Goal: Browse casually: Explore the website without a specific task or goal

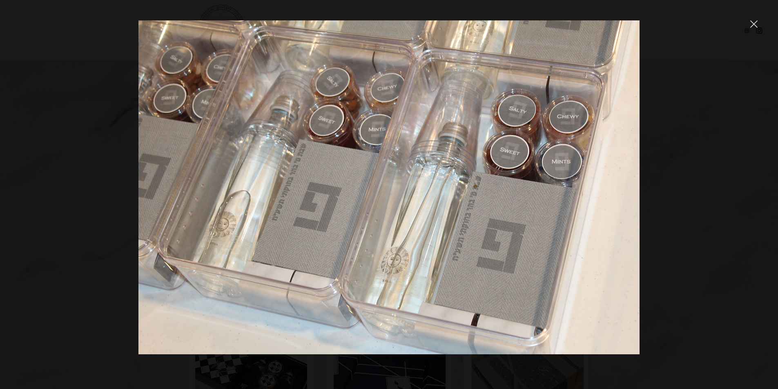
click at [756, 30] on div at bounding box center [389, 194] width 778 height 389
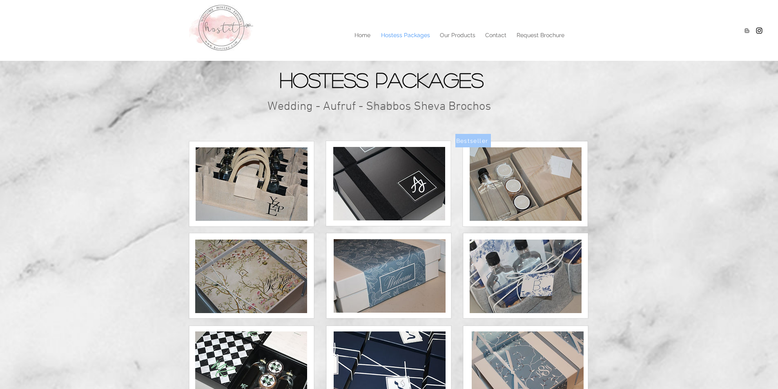
click at [507, 188] on img at bounding box center [526, 185] width 112 height 74
click at [549, 179] on img at bounding box center [526, 185] width 112 height 74
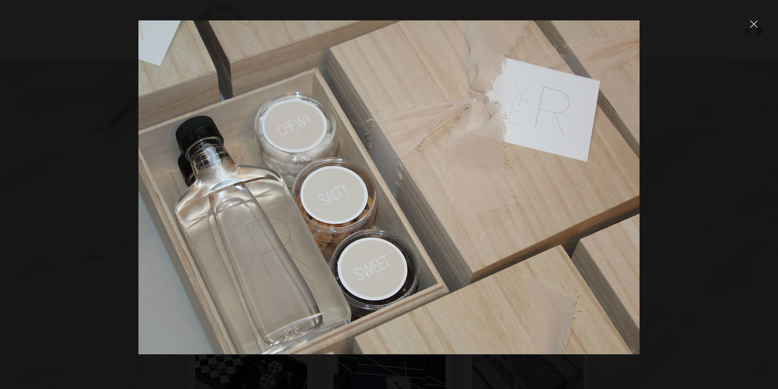
click at [752, 29] on div at bounding box center [389, 194] width 778 height 389
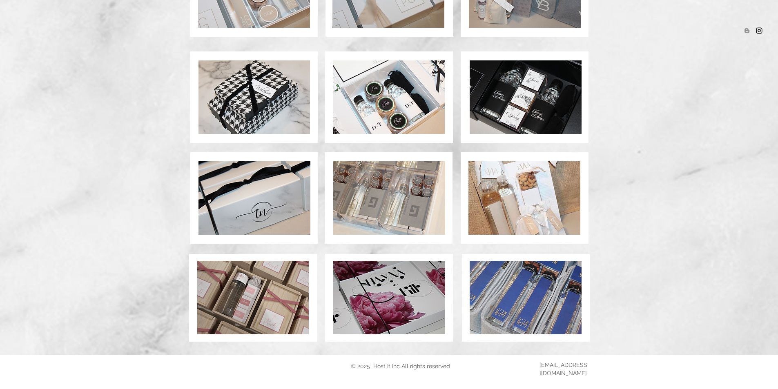
scroll to position [510, 0]
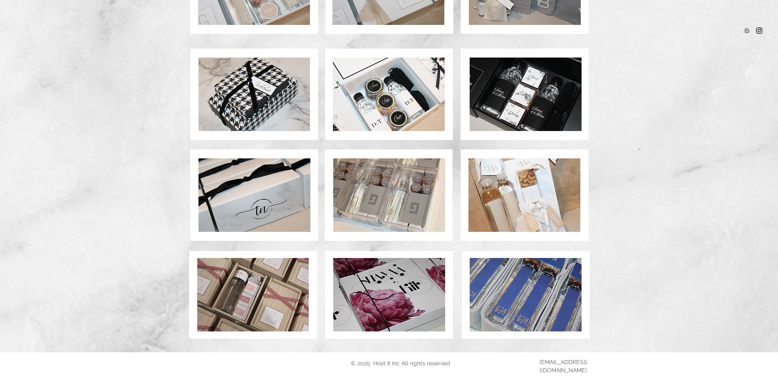
click at [284, 307] on img at bounding box center [253, 295] width 112 height 74
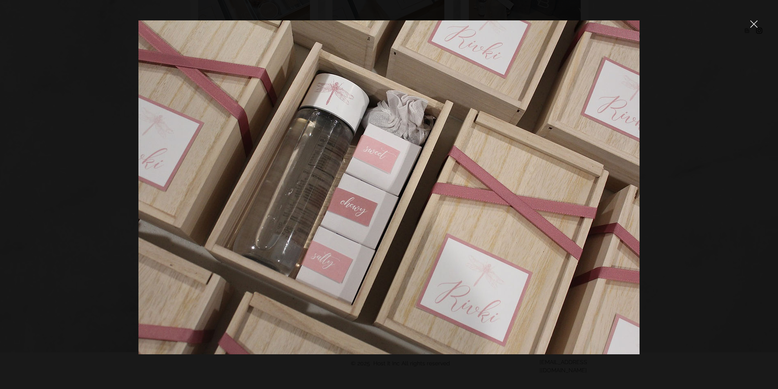
click at [751, 24] on icon "close" at bounding box center [754, 23] width 7 height 7
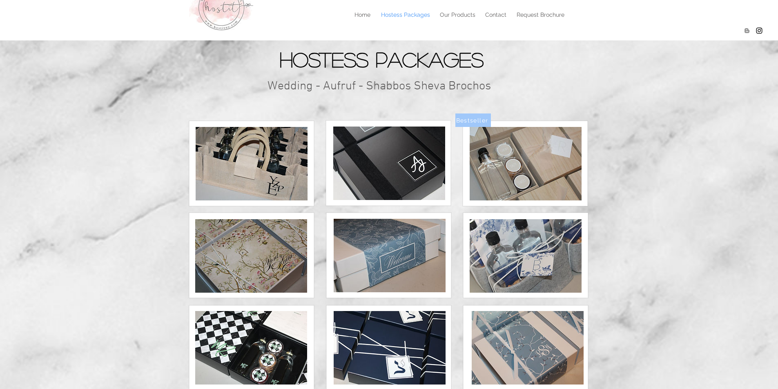
scroll to position [20, 0]
click at [522, 184] on img at bounding box center [526, 164] width 112 height 74
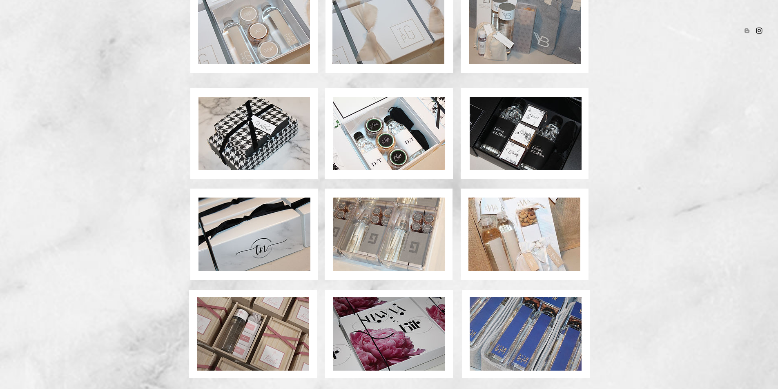
scroll to position [510, 0]
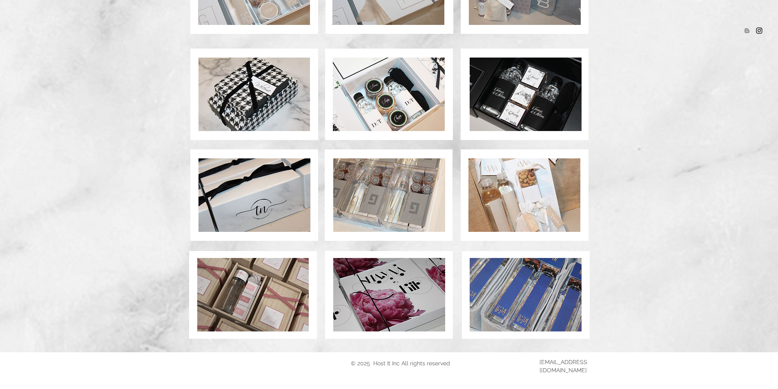
click at [389, 300] on img at bounding box center [389, 295] width 112 height 74
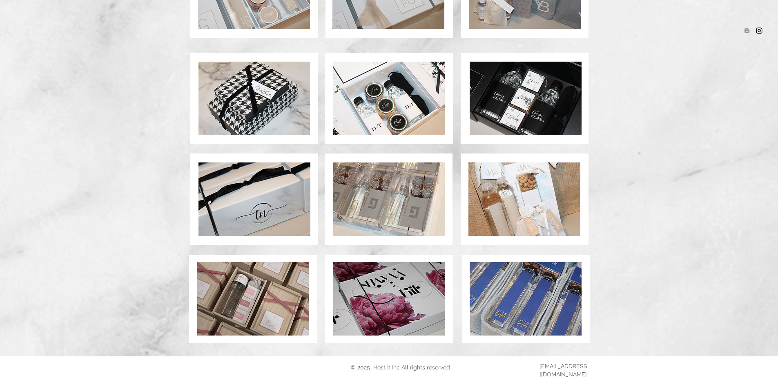
scroll to position [510, 0]
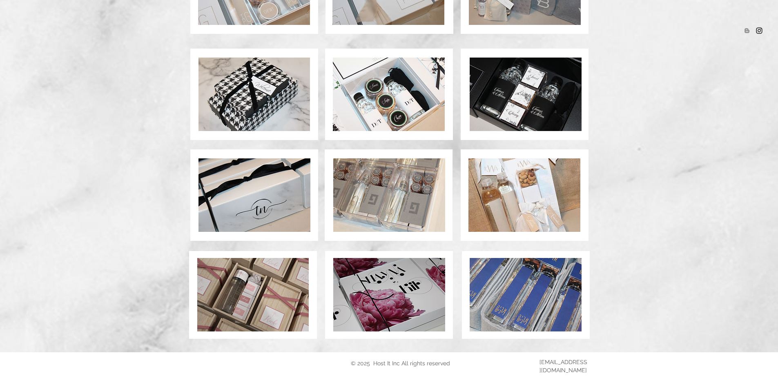
click at [282, 295] on img at bounding box center [253, 295] width 112 height 74
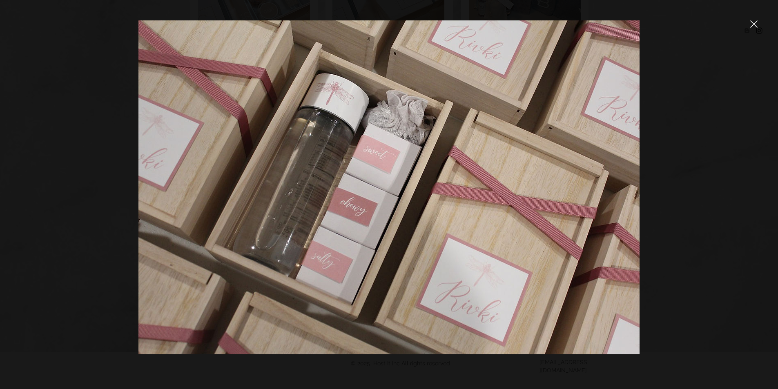
click at [751, 26] on icon "close" at bounding box center [754, 23] width 7 height 7
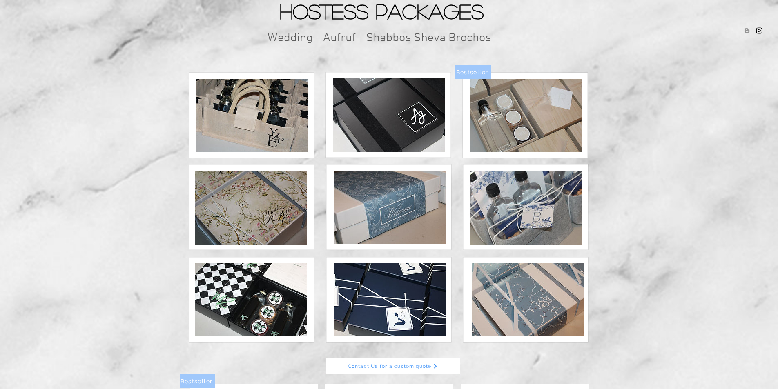
scroll to position [68, 0]
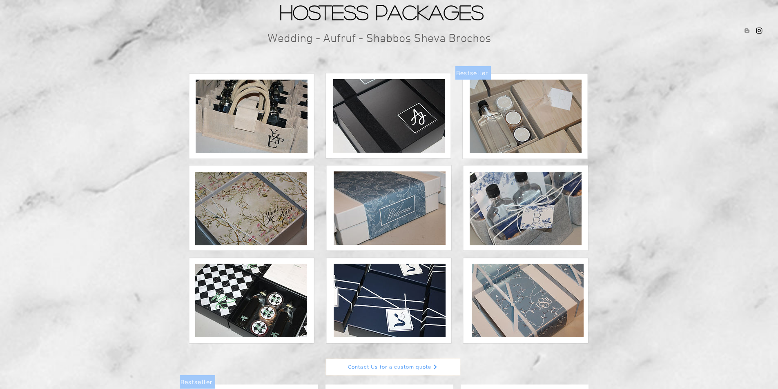
click at [521, 126] on img at bounding box center [526, 117] width 112 height 74
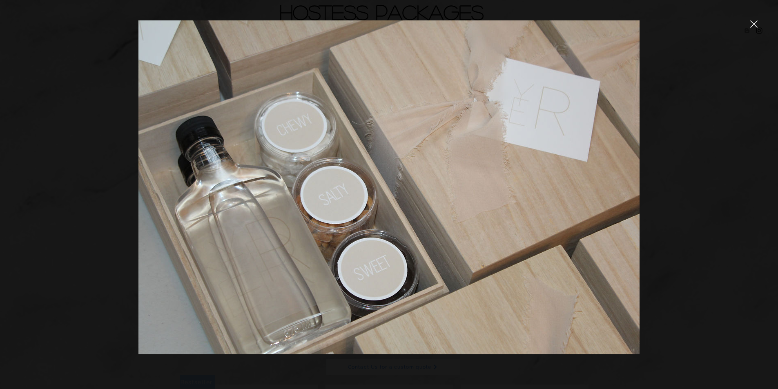
click at [760, 24] on div at bounding box center [389, 194] width 778 height 389
